Goal: Task Accomplishment & Management: Complete application form

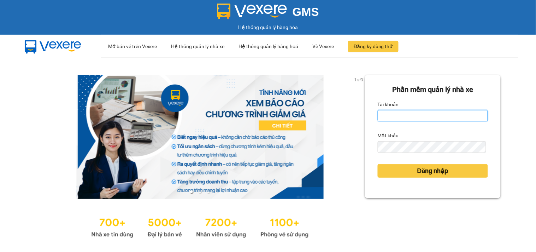
click at [390, 114] on input "Tài khoản" at bounding box center [433, 115] width 110 height 11
type input "dienkhanh.phucanex"
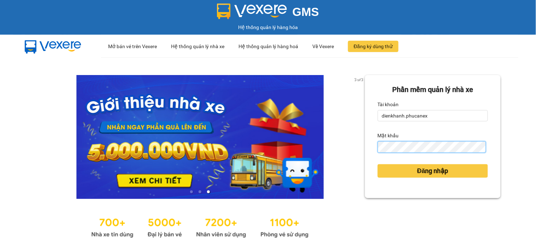
click at [378, 164] on button "Đăng nhập" at bounding box center [433, 170] width 110 height 13
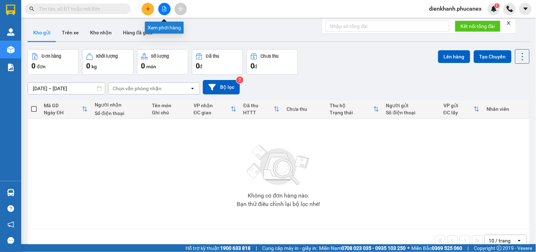
click at [165, 8] on icon "file-add" at bounding box center [165, 8] width 4 height 5
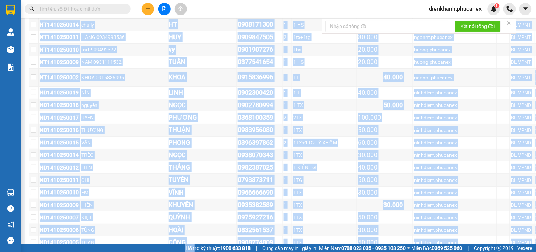
scroll to position [1737, 0]
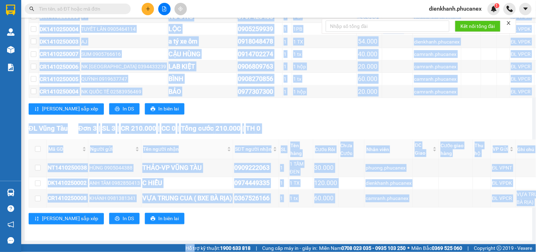
drag, startPoint x: 59, startPoint y: 133, endPoint x: 185, endPoint y: 267, distance: 184.0
click at [185, 238] on html "Kết quả tìm kiếm ( 0 ) Bộ lọc No Data dienkhanh.phucanex 1 Quản Lý Quản lý khác…" at bounding box center [268, 126] width 536 height 252
copy section "Đơn 103 | SL 156 | CR 3.901.000 | CC 4.650.000 | Tổng cước 8.551.000 | TH 0 Gia…"
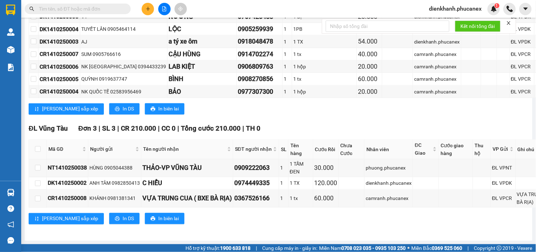
click at [465, 7] on span "dienkhanh.phucanex" at bounding box center [456, 8] width 64 height 9
click at [443, 16] on li "Đăng xuất" at bounding box center [456, 21] width 64 height 11
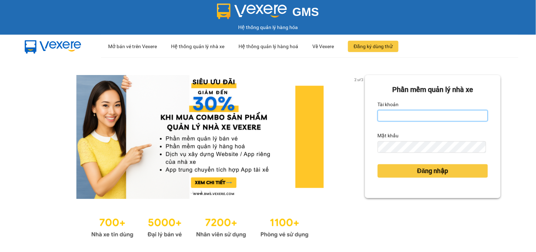
click at [378, 116] on input "Tài khoản" at bounding box center [433, 115] width 110 height 11
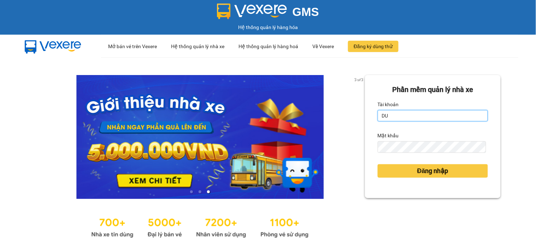
type input "duyninhhoa.phucanex"
click at [423, 140] on div "Mật khẩu" at bounding box center [433, 135] width 110 height 11
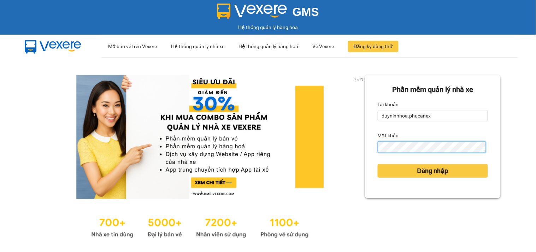
click at [378, 164] on button "Đăng nhập" at bounding box center [433, 170] width 110 height 13
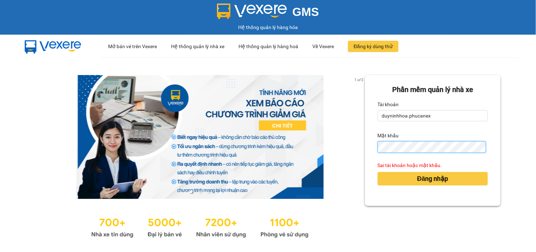
click at [378, 172] on button "Đăng nhập" at bounding box center [433, 178] width 110 height 13
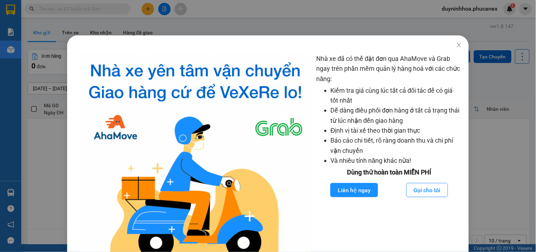
click at [22, 164] on div "Nhà xe đã có thể đặt đơn qua AhaMove và Grab ngay trên phần mềm quản lý hàng ho…" at bounding box center [268, 126] width 536 height 252
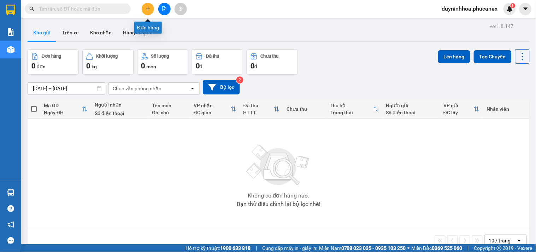
click at [147, 14] on button at bounding box center [148, 9] width 12 height 12
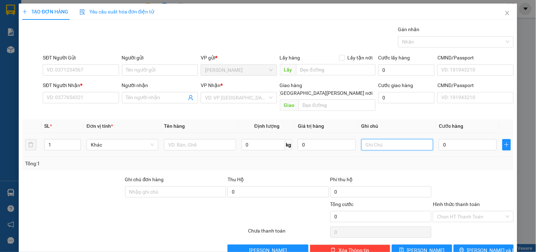
click at [380, 139] on input "text" at bounding box center [397, 144] width 72 height 11
type input "2014901"
click at [456, 142] on input "0" at bounding box center [468, 144] width 58 height 11
type input "74"
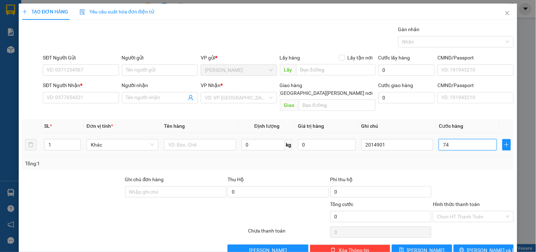
type input "74"
type input "740"
type input "74"
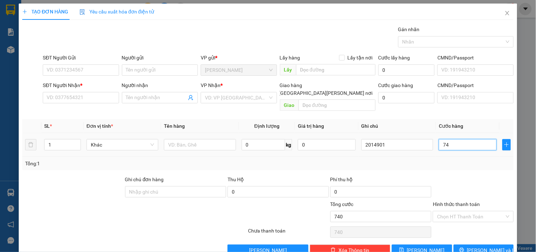
type input "74"
type input "7"
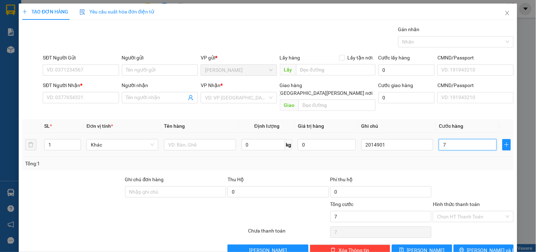
type input "70"
type input "70.000"
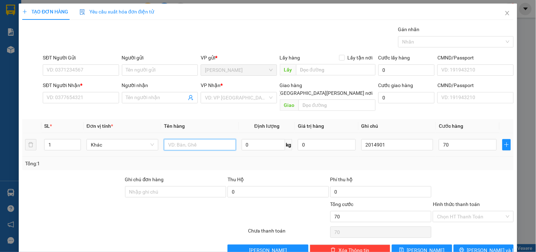
type input "70.000"
click at [191, 139] on input "text" at bounding box center [200, 144] width 72 height 11
type input "1 lân"
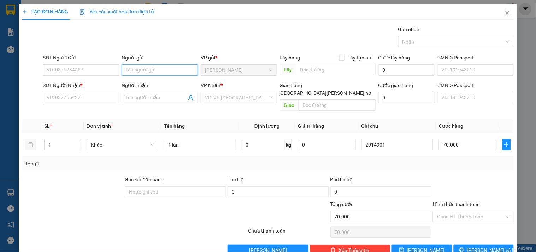
click at [139, 69] on input "Người gửi" at bounding box center [160, 69] width 76 height 11
type input "ty"
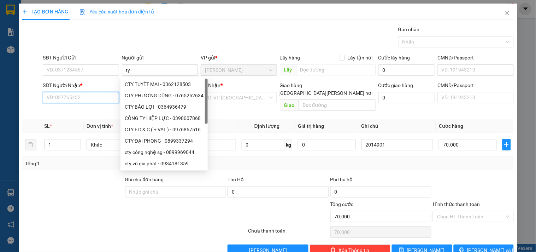
click at [74, 98] on input "SĐT Người Nhận *" at bounding box center [81, 97] width 76 height 11
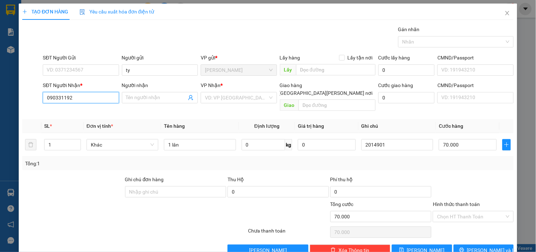
type input "0903311927"
click at [82, 110] on div "0903311927 - [GEOGRAPHIC_DATA]" at bounding box center [86, 112] width 79 height 8
type input "VĨNH"
type input "0903311927"
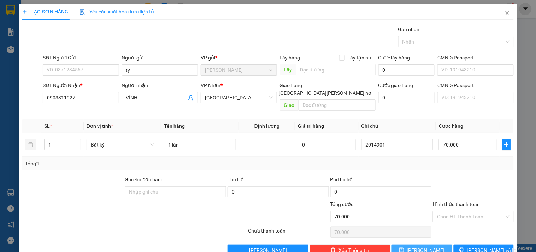
click at [433, 244] on button "[PERSON_NAME]" at bounding box center [422, 249] width 60 height 11
type input "0"
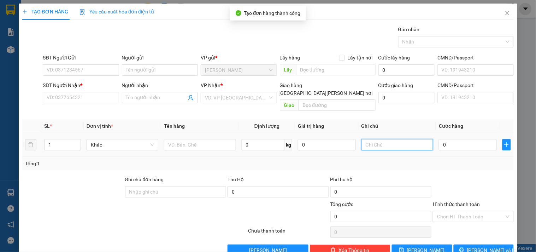
click at [391, 139] on input "text" at bounding box center [397, 144] width 72 height 11
type input "2014902"
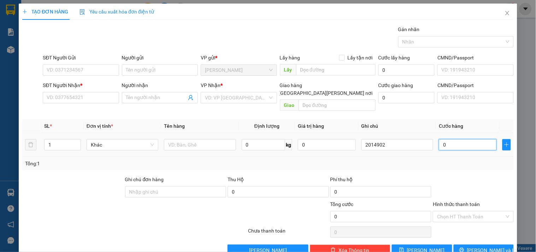
click at [450, 139] on input "0" at bounding box center [468, 144] width 58 height 11
type input "3"
type input "30"
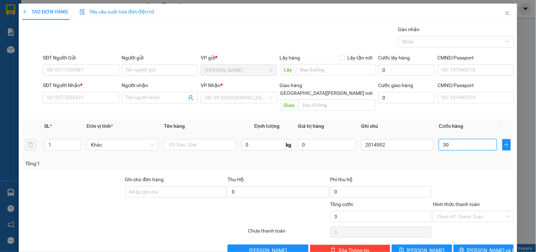
type input "30"
type input "30.000"
click at [460, 211] on input "Hình thức thanh toán" at bounding box center [470, 216] width 67 height 11
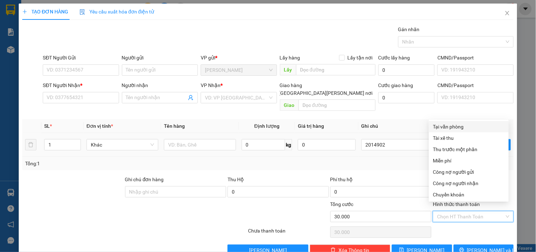
drag, startPoint x: 451, startPoint y: 128, endPoint x: 391, endPoint y: 128, distance: 60.1
click at [451, 128] on div "Tại văn phòng" at bounding box center [468, 127] width 71 height 8
type input "0"
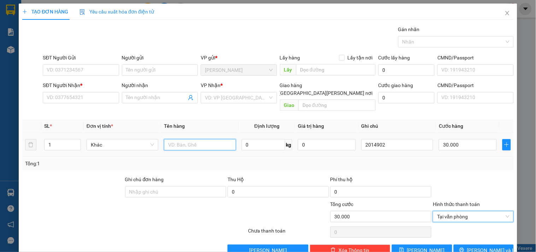
click at [206, 139] on input "text" at bounding box center [200, 144] width 72 height 11
type input "1tx"
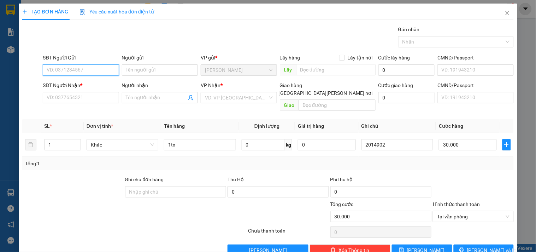
click at [88, 67] on input "SĐT Người Gửi" at bounding box center [81, 69] width 76 height 11
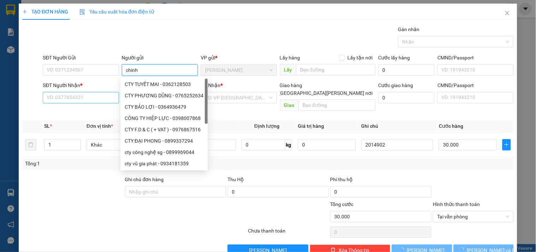
type input "chinh"
click at [71, 93] on input "SĐT Người Nhận *" at bounding box center [81, 97] width 76 height 11
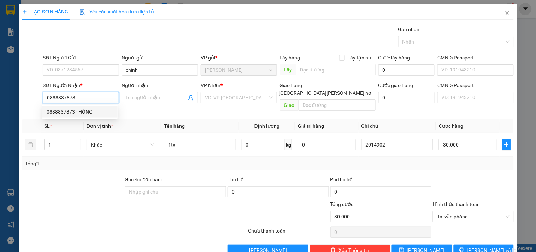
type input "0888837873"
click at [70, 118] on div "0888837873 0888837873 - HỒNG" at bounding box center [79, 112] width 75 height 14
click at [79, 98] on input "0888837873" at bounding box center [81, 97] width 76 height 11
click at [80, 108] on div "0888837873 - HỒNG" at bounding box center [80, 112] width 67 height 8
type input "HỒNG"
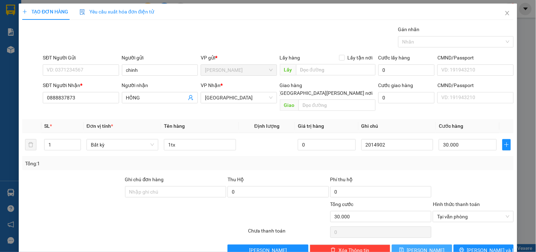
click at [426, 244] on button "[PERSON_NAME]" at bounding box center [422, 249] width 60 height 11
type input "0"
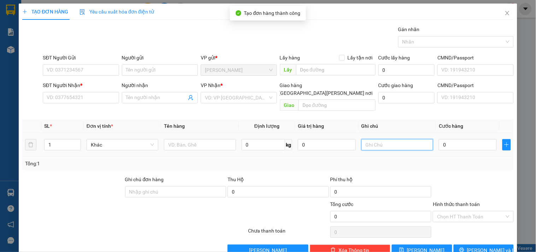
click at [395, 139] on input "text" at bounding box center [397, 144] width 72 height 11
type input "2014903"
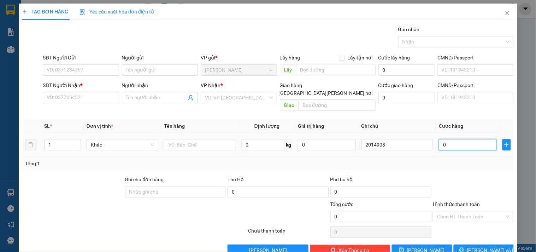
click at [454, 139] on input "0" at bounding box center [468, 144] width 58 height 11
type input "4"
type input "40"
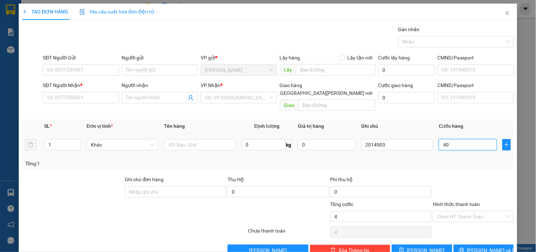
type input "40"
type input "40.000"
click at [492, 211] on input "Hình thức thanh toán" at bounding box center [470, 216] width 67 height 11
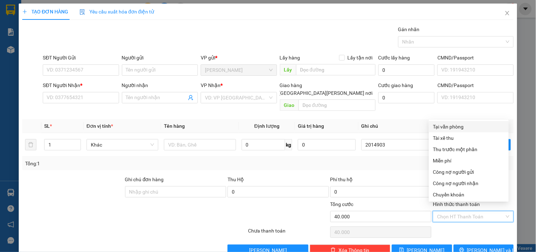
click at [465, 127] on div "Tại văn phòng" at bounding box center [468, 127] width 71 height 8
type input "0"
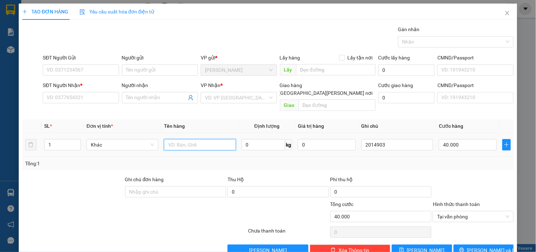
click at [192, 139] on input "text" at bounding box center [200, 144] width 72 height 11
type input "1tx"
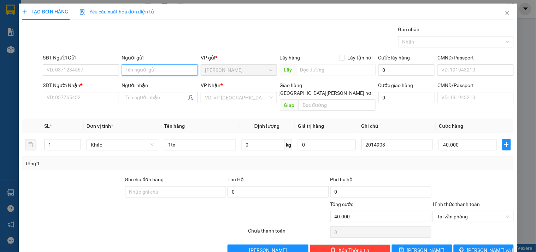
click at [142, 71] on input "Người gửi" at bounding box center [160, 69] width 76 height 11
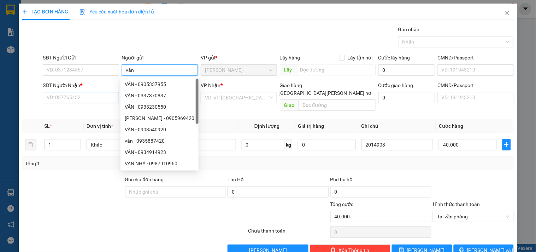
type input "vân"
click at [83, 93] on input "SĐT Người Nhận *" at bounding box center [81, 97] width 76 height 11
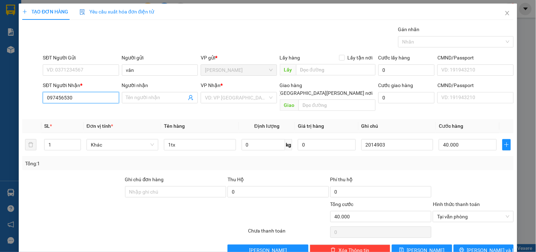
type input "0974565302"
click at [74, 113] on div "0974565302 - [PERSON_NAME]" at bounding box center [82, 112] width 70 height 8
type input "thảo"
type input "0974565302"
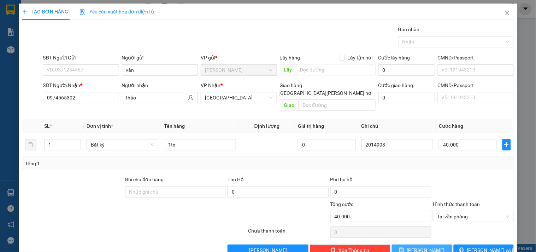
click at [404, 247] on span "save" at bounding box center [401, 250] width 5 height 6
type input "0"
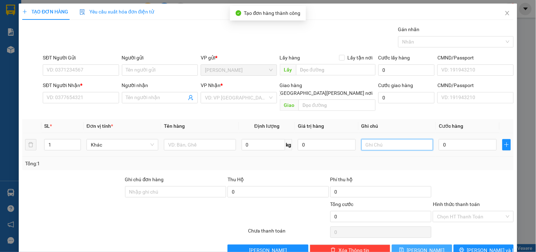
click at [399, 139] on input "text" at bounding box center [397, 144] width 72 height 11
type input "2014904"
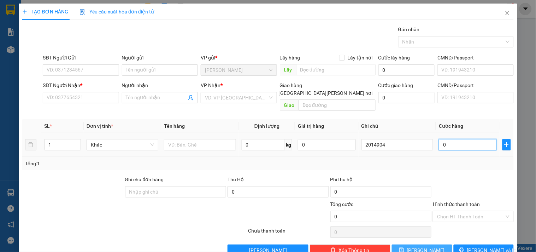
click at [449, 139] on input "0" at bounding box center [468, 144] width 58 height 11
type input "4"
type input "0"
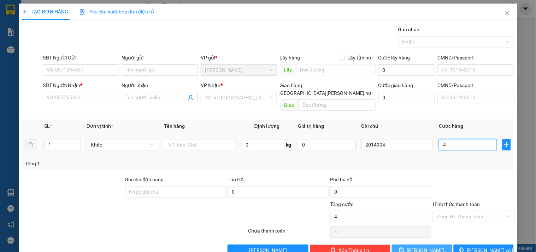
type input "0"
type input "05"
type input "5"
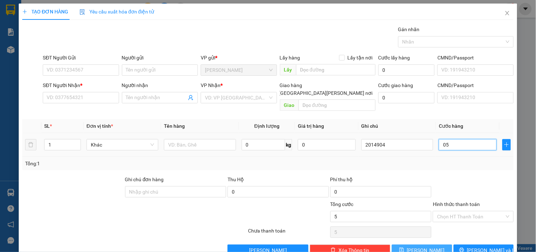
type input "050"
type input "50"
type input "50.000"
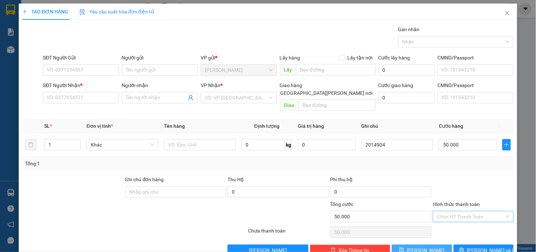
click at [450, 212] on input "Hình thức thanh toán" at bounding box center [470, 216] width 67 height 11
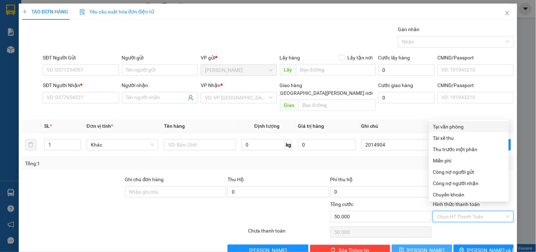
click at [461, 124] on div "Tại văn phòng" at bounding box center [468, 127] width 71 height 8
type input "0"
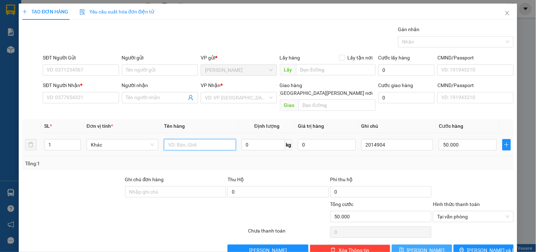
click at [210, 139] on input "text" at bounding box center [200, 144] width 72 height 11
type input "1tx"
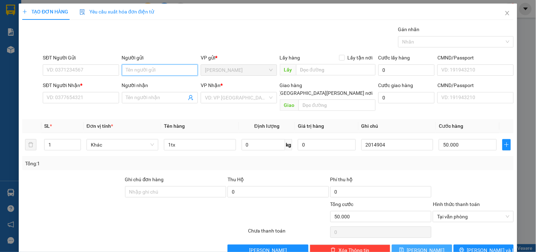
click at [152, 72] on input "Người gửi" at bounding box center [160, 69] width 76 height 11
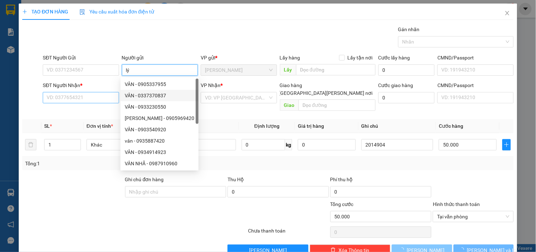
type input "lý"
click at [103, 100] on input "SĐT Người Nhận *" at bounding box center [81, 97] width 76 height 11
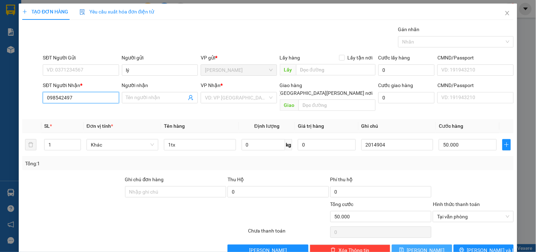
type input "0985424971"
click at [72, 114] on div "0985424971 - [PERSON_NAME]" at bounding box center [82, 112] width 70 height 8
type input "nhẫn"
type input "0985424971"
click at [423, 246] on span "[PERSON_NAME]" at bounding box center [426, 250] width 38 height 8
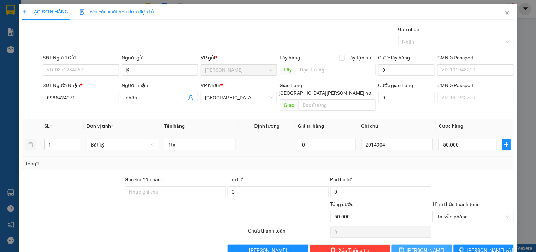
type input "0"
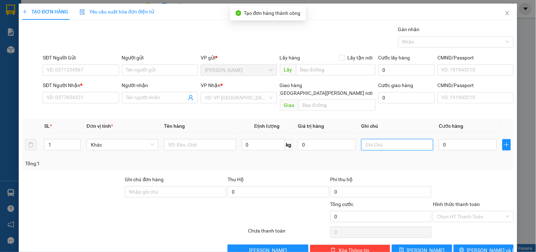
click at [396, 139] on input "text" at bounding box center [397, 144] width 72 height 11
type input "2014906"
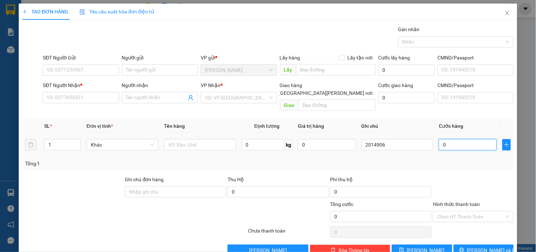
click at [466, 139] on input "0" at bounding box center [468, 144] width 58 height 11
type input "4"
type input "40"
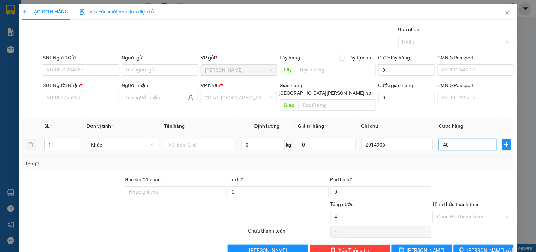
type input "40"
type input "40.000"
click at [454, 211] on input "Hình thức thanh toán" at bounding box center [470, 216] width 67 height 11
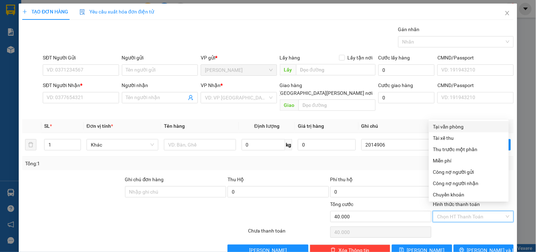
click at [452, 125] on div "Tại văn phòng" at bounding box center [468, 127] width 71 height 8
type input "0"
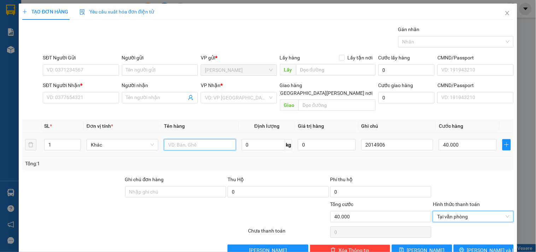
click at [188, 139] on input "text" at bounding box center [200, 144] width 72 height 11
type input "1c đen"
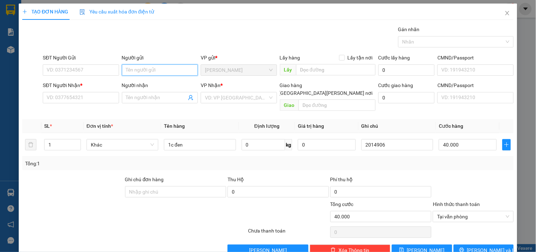
click at [140, 66] on input "Người gửi" at bounding box center [160, 69] width 76 height 11
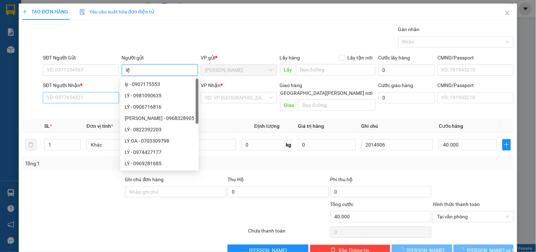
type input "lệ"
click at [79, 101] on input "SĐT Người Nhận *" at bounding box center [81, 97] width 76 height 11
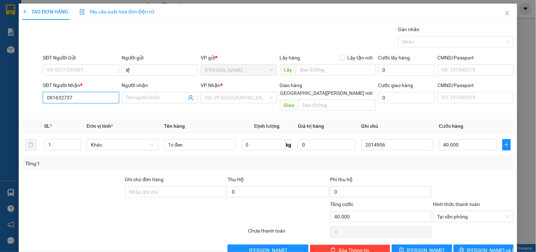
type input "0916327372"
click at [55, 112] on div "0916327372 - BỒNG" at bounding box center [80, 112] width 67 height 8
type input "BỒNG"
type input "0916327372"
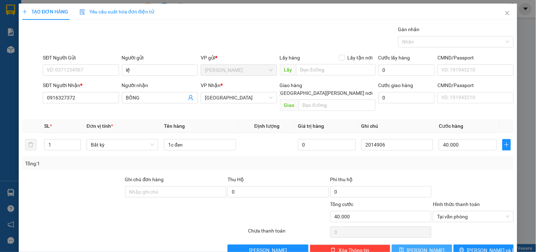
click at [418, 246] on span "[PERSON_NAME]" at bounding box center [426, 250] width 38 height 8
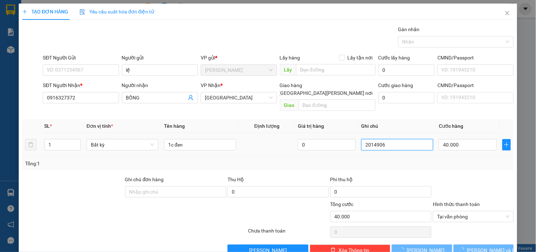
type input "0"
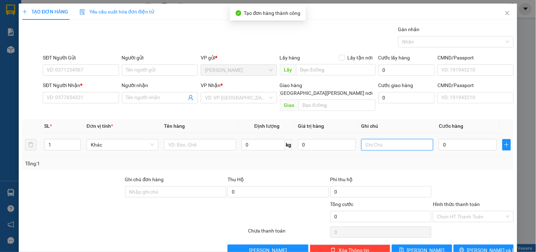
click at [402, 139] on input "text" at bounding box center [397, 144] width 72 height 11
type input "2014905"
click at [442, 145] on td "0" at bounding box center [468, 145] width 64 height 24
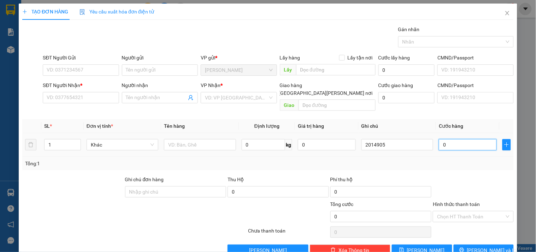
click at [442, 139] on input "0" at bounding box center [468, 144] width 58 height 11
type input "2"
type input "20"
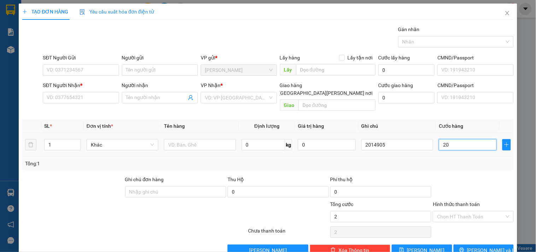
type input "20"
type input "20.000"
click at [472, 201] on label "Hình thức thanh toán" at bounding box center [456, 204] width 47 height 6
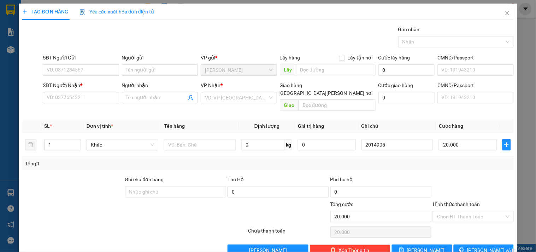
click at [472, 211] on input "Hình thức thanh toán" at bounding box center [470, 216] width 67 height 11
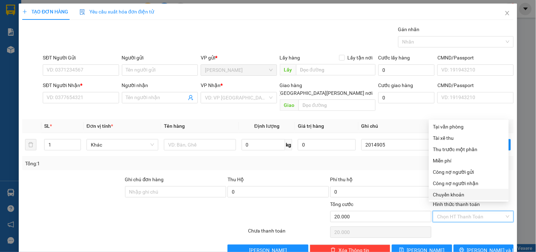
click at [468, 211] on input "Hình thức thanh toán" at bounding box center [470, 216] width 67 height 11
click at [446, 123] on div "Tại văn phòng" at bounding box center [468, 127] width 71 height 8
type input "0"
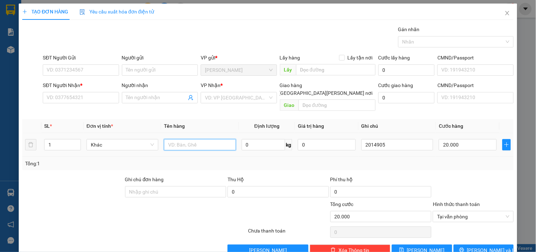
click at [188, 139] on input "text" at bounding box center [200, 144] width 72 height 11
type input "1hs"
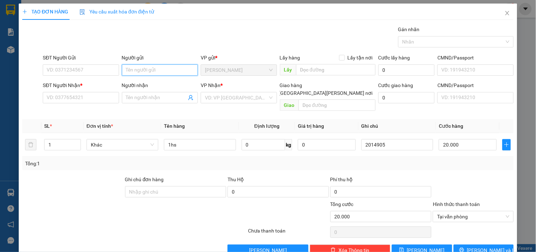
click at [153, 71] on input "Người gửi" at bounding box center [160, 69] width 76 height 11
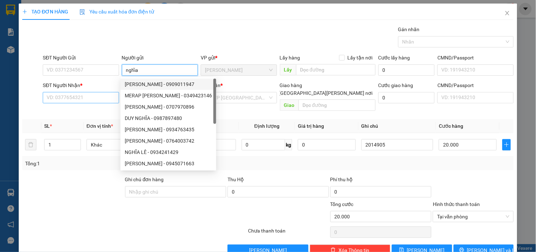
type input "nghĩa"
click at [93, 94] on input "SĐT Người Nhận *" at bounding box center [81, 97] width 76 height 11
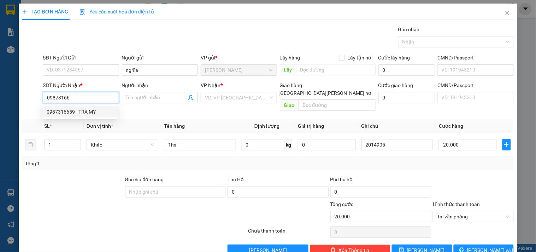
click at [83, 109] on div "0987316659 - TRÀ MY" at bounding box center [80, 112] width 67 height 8
type input "0987316659"
type input "TRÀ MY"
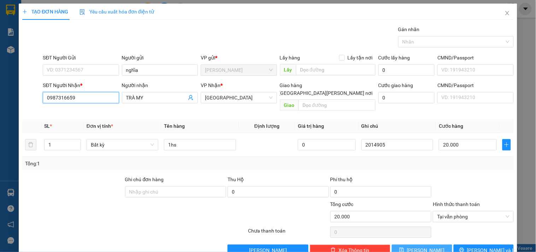
type input "0987316659"
click at [405, 244] on button "[PERSON_NAME]" at bounding box center [422, 249] width 60 height 11
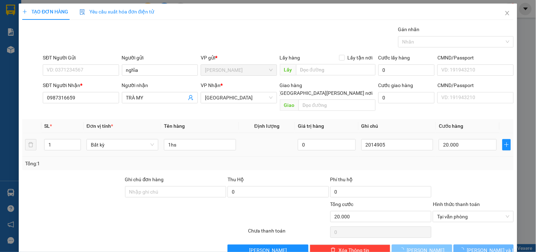
type input "0"
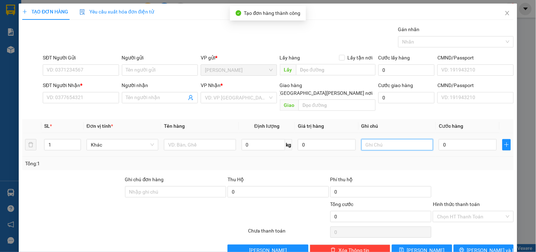
click at [394, 139] on input "text" at bounding box center [397, 144] width 72 height 11
type input "2014907"
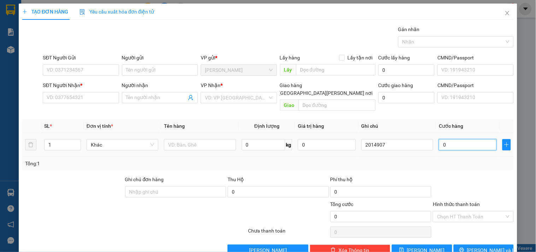
click at [457, 139] on input "0" at bounding box center [468, 144] width 58 height 11
type input "6"
type input "60"
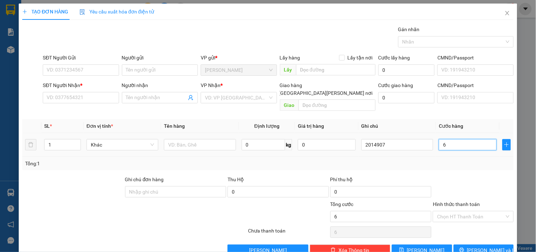
type input "60"
type input "60.000"
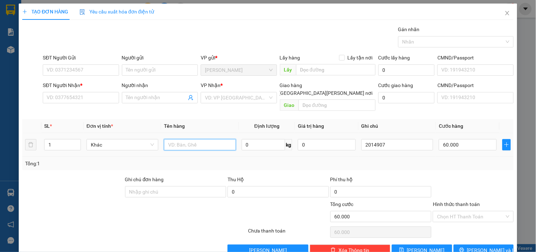
click at [176, 139] on input "text" at bounding box center [200, 144] width 72 height 11
type input "1tx"
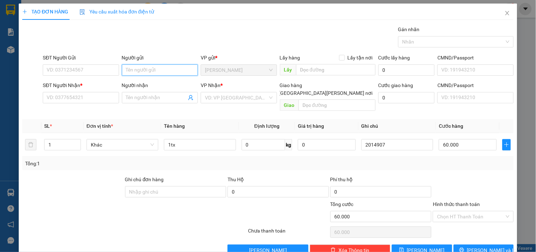
click at [133, 71] on input "Người gửi" at bounding box center [160, 69] width 76 height 11
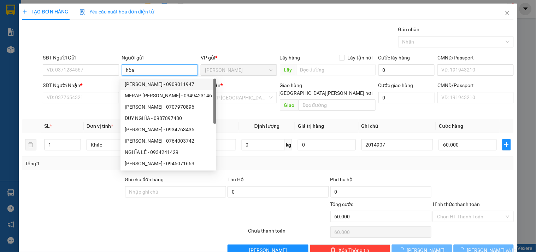
type input "hòa"
click at [107, 90] on div "SĐT Người Nhận *" at bounding box center [81, 86] width 76 height 11
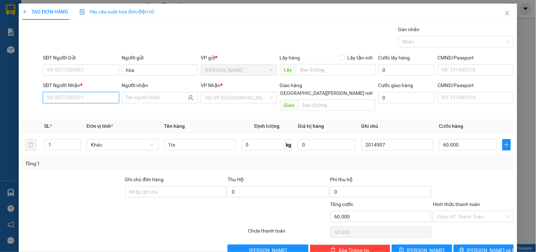
click at [100, 94] on input "SĐT Người Nhận *" at bounding box center [81, 97] width 76 height 11
type input "0902345286"
click at [98, 112] on div "0902345286 - TRANG" at bounding box center [80, 112] width 67 height 8
type input "TRANG"
type input "0902345286"
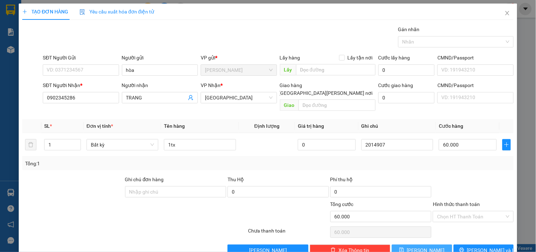
click at [418, 246] on button "[PERSON_NAME]" at bounding box center [422, 249] width 60 height 11
type input "0"
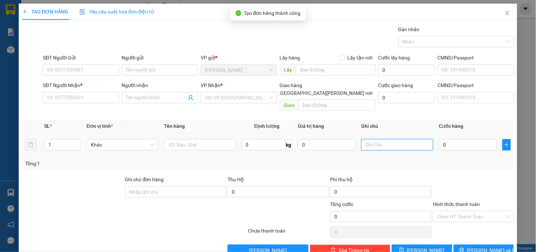
click at [382, 139] on input "text" at bounding box center [397, 144] width 72 height 11
type input "2014908"
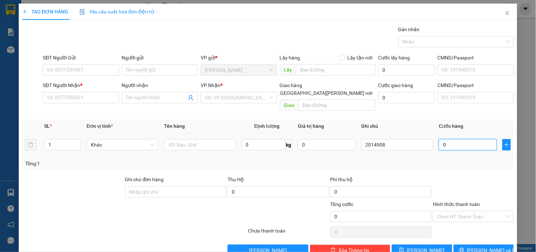
click at [459, 139] on input "0" at bounding box center [468, 144] width 58 height 11
type input "2"
type input "20"
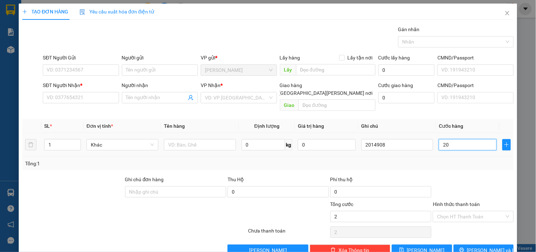
type input "20"
type input "20.000"
click at [452, 211] on input "Hình thức thanh toán" at bounding box center [470, 216] width 67 height 11
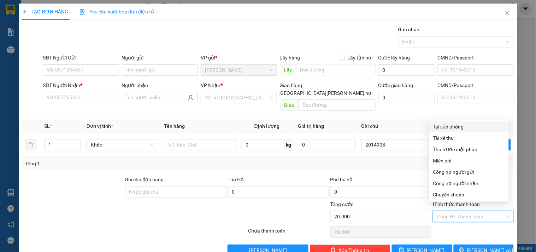
click at [442, 125] on div "Tại văn phòng" at bounding box center [468, 127] width 71 height 8
type input "0"
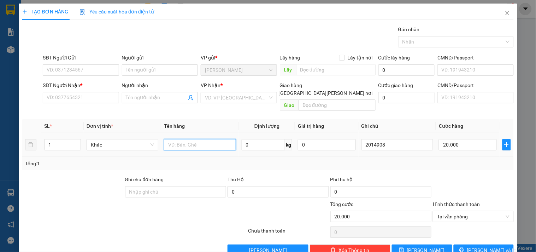
click at [210, 139] on input "text" at bounding box center [200, 144] width 72 height 11
type input "1h"
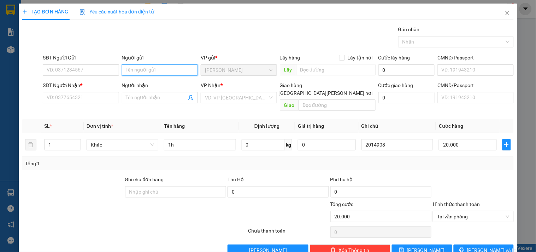
click at [163, 71] on input "Người gửi" at bounding box center [160, 69] width 76 height 11
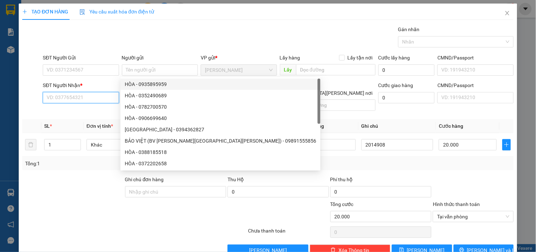
click at [53, 95] on input "SĐT Người Nhận *" at bounding box center [81, 97] width 76 height 11
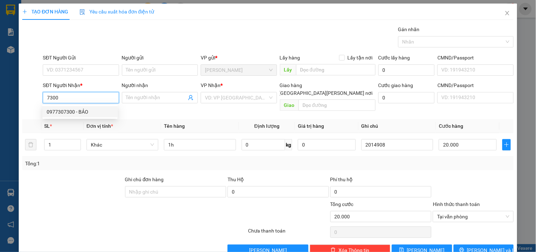
click at [71, 113] on div "0977307300 - BẢO" at bounding box center [80, 112] width 67 height 8
type input "0977307300"
type input "BẢO"
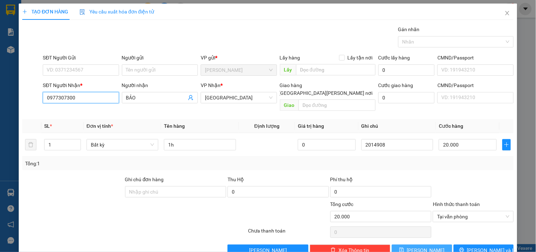
type input "0977307300"
click at [421, 246] on span "[PERSON_NAME]" at bounding box center [426, 250] width 38 height 8
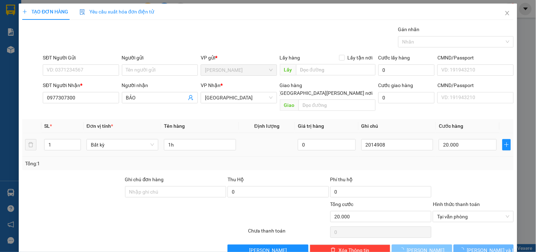
type input "0"
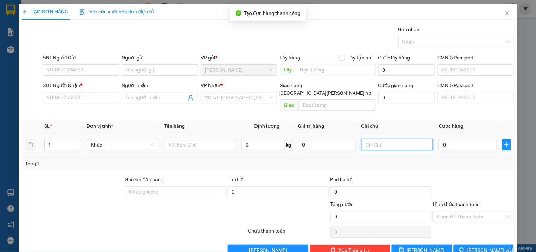
click at [388, 139] on input "text" at bounding box center [397, 144] width 72 height 11
type input "2014909"
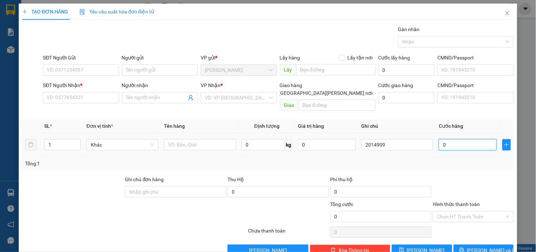
click at [449, 139] on input "0" at bounding box center [468, 144] width 58 height 11
type input "5"
type input "50"
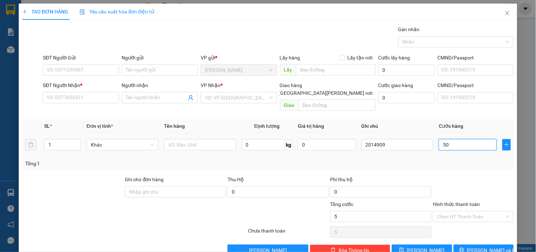
type input "50"
type input "50.000"
click at [481, 211] on input "Hình thức thanh toán" at bounding box center [470, 216] width 67 height 11
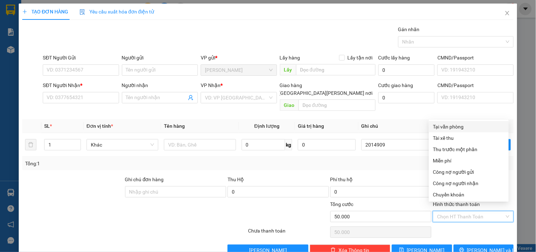
click at [441, 127] on div "Tại văn phòng" at bounding box center [468, 127] width 71 height 8
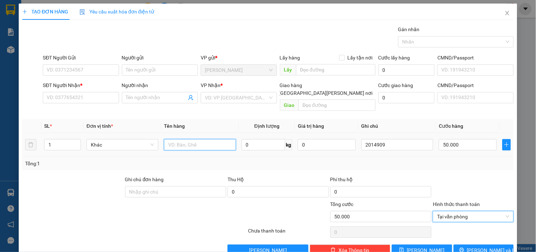
click at [195, 139] on input "text" at bounding box center [200, 144] width 72 height 11
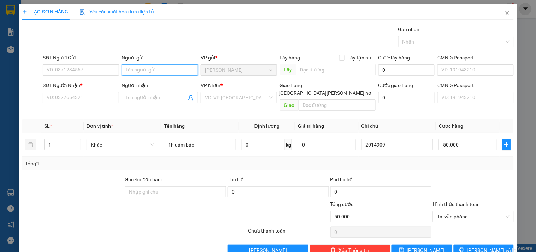
click at [156, 67] on input "Người gửi" at bounding box center [160, 69] width 76 height 11
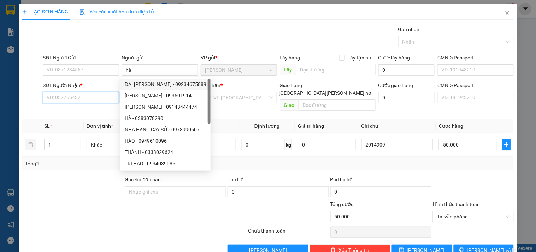
click at [66, 93] on input "SĐT Người Nhận *" at bounding box center [81, 97] width 76 height 11
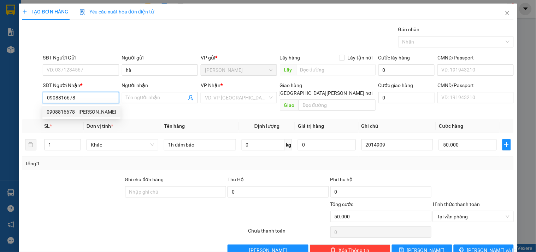
click at [78, 110] on div "0908816678 - [PERSON_NAME]" at bounding box center [82, 112] width 70 height 8
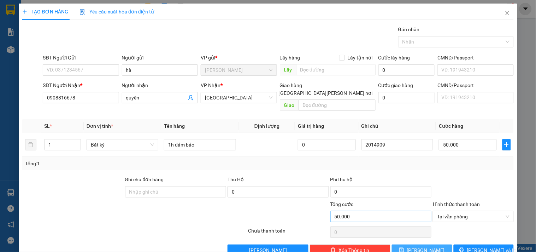
drag, startPoint x: 414, startPoint y: 241, endPoint x: 402, endPoint y: 213, distance: 30.4
click at [404, 247] on icon "save" at bounding box center [402, 249] width 5 height 5
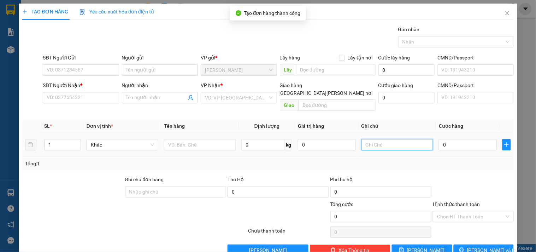
click at [389, 139] on input "text" at bounding box center [397, 144] width 72 height 11
click at [448, 145] on td "0" at bounding box center [468, 145] width 64 height 24
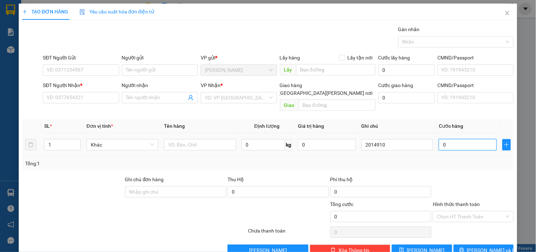
click at [451, 139] on input "0" at bounding box center [468, 144] width 58 height 11
click at [209, 139] on input "text" at bounding box center [200, 144] width 72 height 11
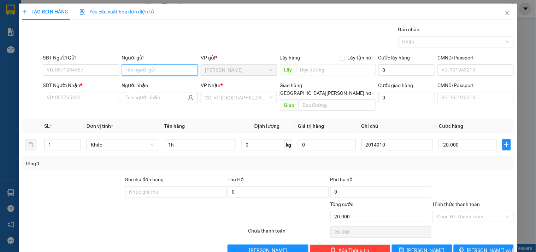
click at [152, 70] on input "Người gửi" at bounding box center [160, 69] width 76 height 11
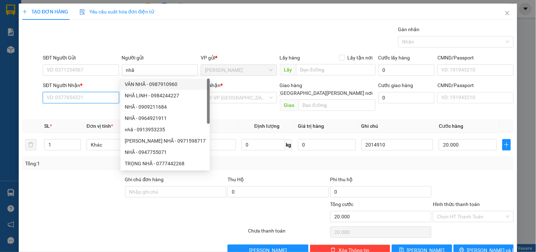
click at [55, 94] on input "SĐT Người Nhận *" at bounding box center [81, 97] width 76 height 11
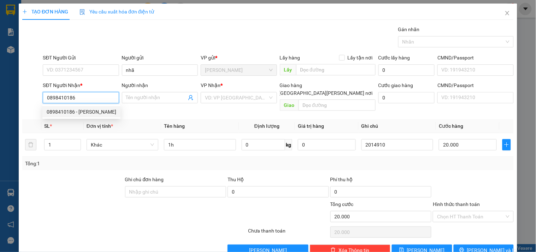
click at [98, 107] on div "0898410186 - [PERSON_NAME]" at bounding box center [81, 111] width 78 height 11
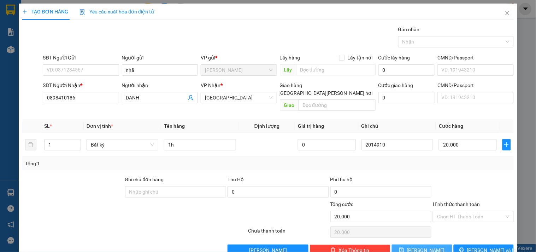
click at [425, 246] on span "[PERSON_NAME]" at bounding box center [426, 250] width 38 height 8
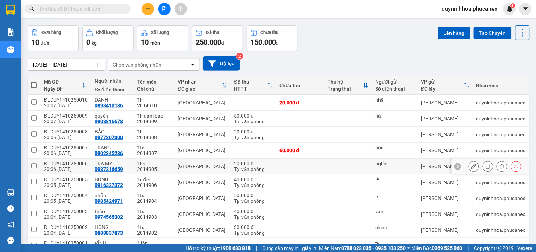
scroll to position [63, 0]
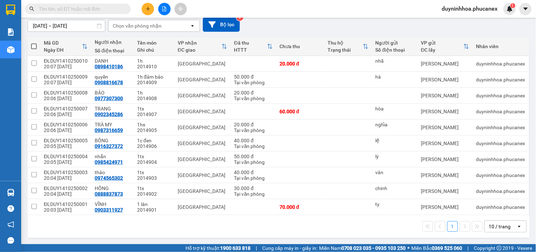
click at [35, 46] on span at bounding box center [34, 46] width 6 height 6
click at [34, 43] on input "checkbox" at bounding box center [34, 43] width 0 height 0
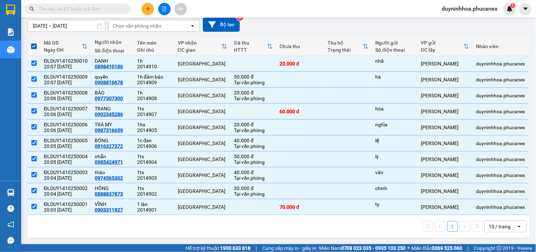
scroll to position [0, 0]
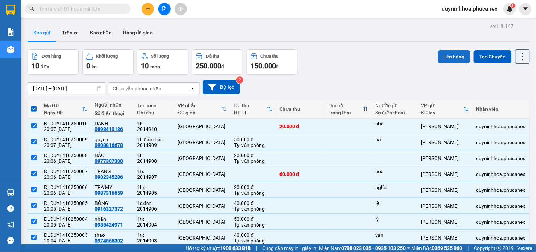
click at [441, 55] on button "Lên hàng" at bounding box center [454, 56] width 32 height 13
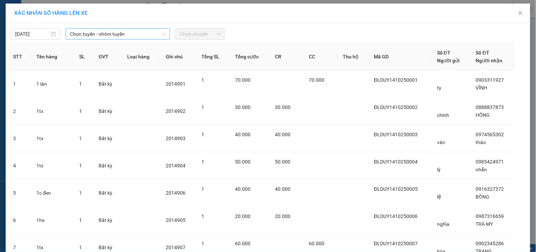
click at [96, 33] on span "Chọn tuyến - nhóm tuyến" at bounding box center [118, 34] width 96 height 11
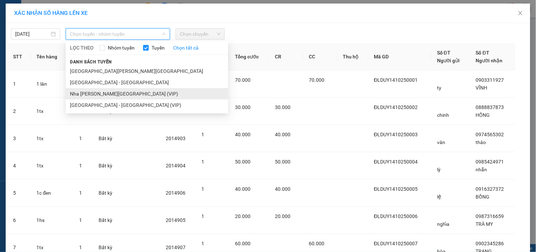
click at [81, 93] on li "Nha [PERSON_NAME][GEOGRAPHIC_DATA] (VIP)" at bounding box center [147, 93] width 163 height 11
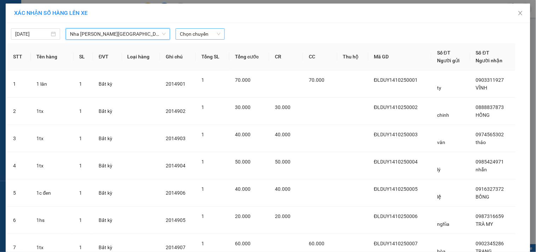
click at [201, 34] on span "Chọn chuyến" at bounding box center [200, 34] width 41 height 11
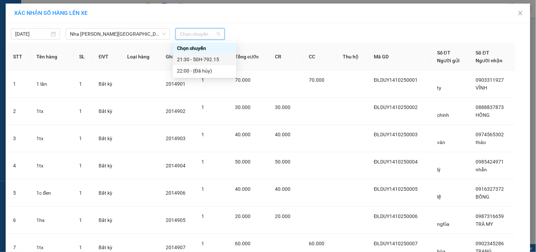
click at [192, 61] on div "21:30 - 50H-792.15" at bounding box center [204, 59] width 55 height 8
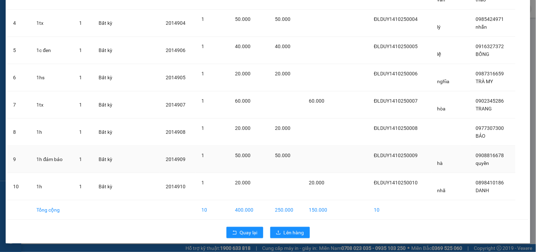
scroll to position [158, 0]
click at [288, 235] on span "Lên hàng" at bounding box center [294, 232] width 20 height 8
